Goal: Task Accomplishment & Management: Manage account settings

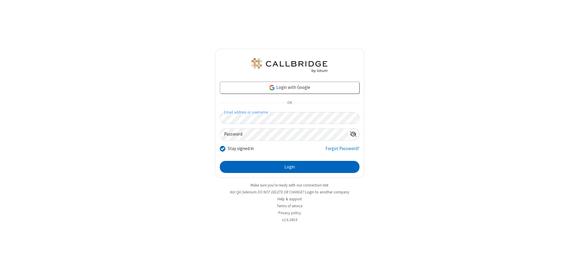
click at [290, 167] on button "Login" at bounding box center [290, 167] width 140 height 12
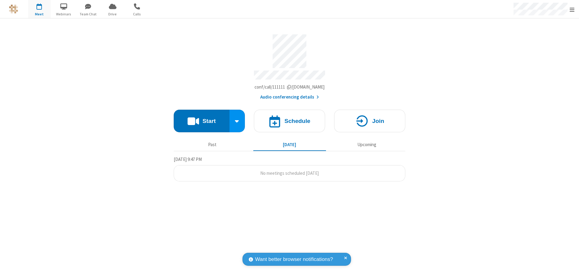
click at [572, 9] on span "Open menu" at bounding box center [572, 10] width 5 height 6
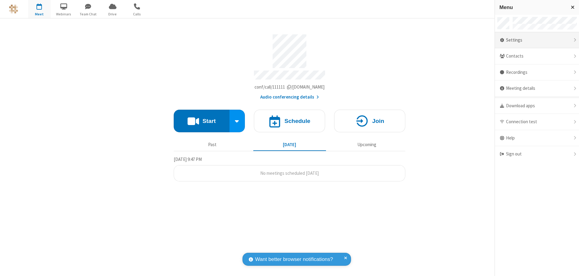
click at [558, 40] on div "Settings" at bounding box center [537, 40] width 84 height 16
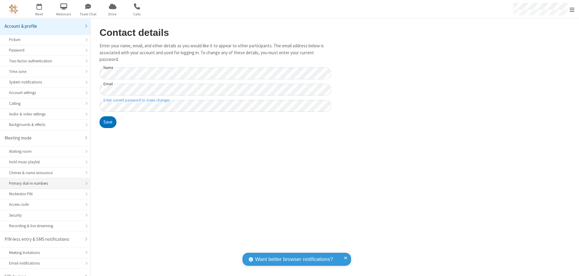
click at [43, 181] on div "Primary dial-in numbers" at bounding box center [45, 184] width 72 height 6
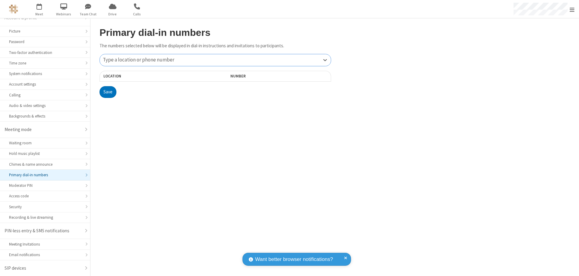
click at [215, 60] on div "Type a location or phone number" at bounding box center [215, 60] width 231 height 12
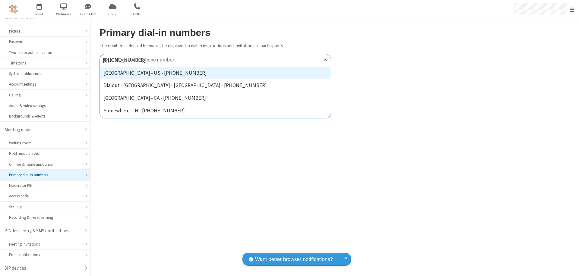
type input "[PHONE_NUMBER]"
